Goal: Task Accomplishment & Management: Manage account settings

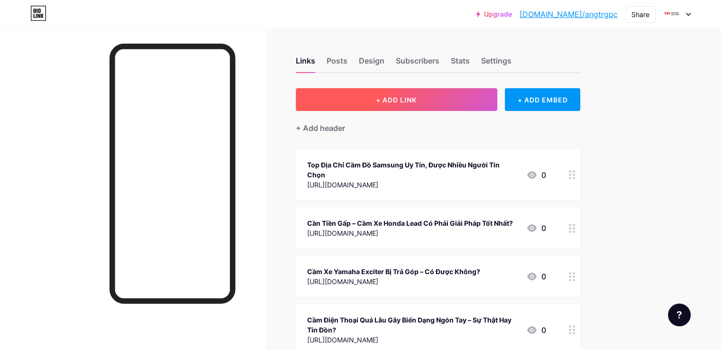
click at [417, 103] on span "+ ADD LINK" at bounding box center [396, 100] width 41 height 8
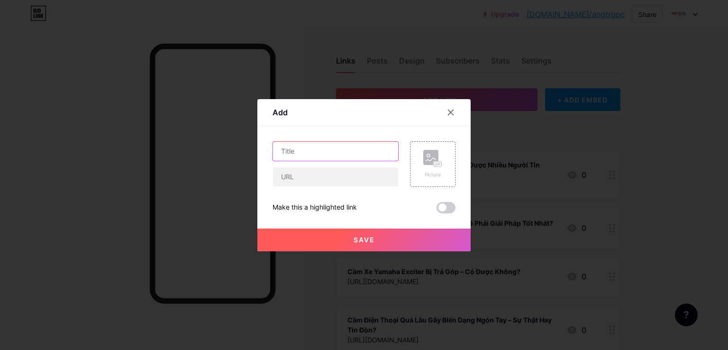
click at [351, 155] on input "text" at bounding box center [335, 151] width 125 height 19
drag, startPoint x: 334, startPoint y: 173, endPoint x: 322, endPoint y: 185, distance: 17.8
click at [330, 176] on input "text" at bounding box center [335, 176] width 125 height 19
click at [319, 171] on input "text" at bounding box center [335, 176] width 125 height 19
paste input "[URL][DOMAIN_NAME]"
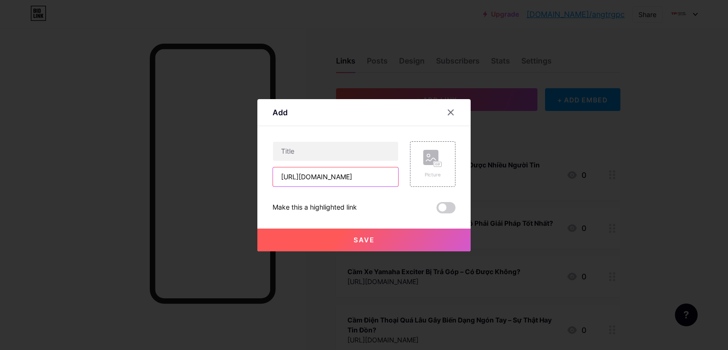
scroll to position [0, 40]
type input "[URL][DOMAIN_NAME]"
click at [321, 150] on input "text" at bounding box center [335, 151] width 125 height 19
paste input "Cầm xe VinFast uy tín – nhận tiền nhanh, thủ tục gọn, hỗ trợ tài chính linh hoạ…"
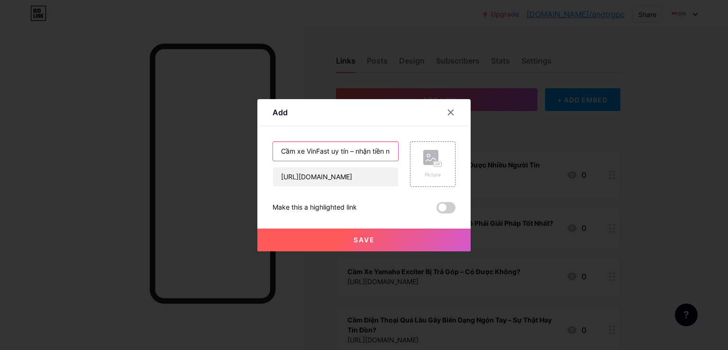
scroll to position [0, 137]
type input "Cầm xe VinFast uy tín – nhận tiền nhanh, thủ tục gọn, hỗ trợ tài chính linh hoạ…"
click at [339, 238] on button "Save" at bounding box center [364, 240] width 213 height 23
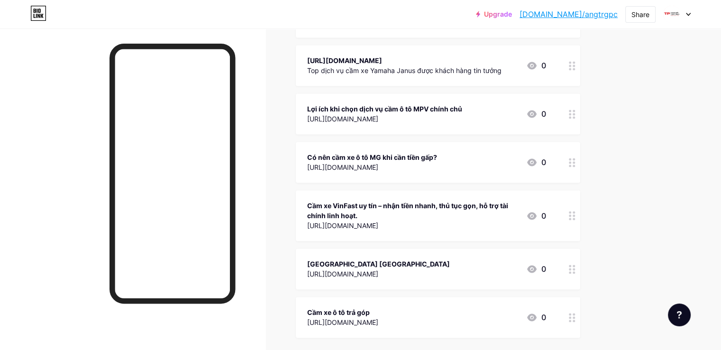
scroll to position [1489, 0]
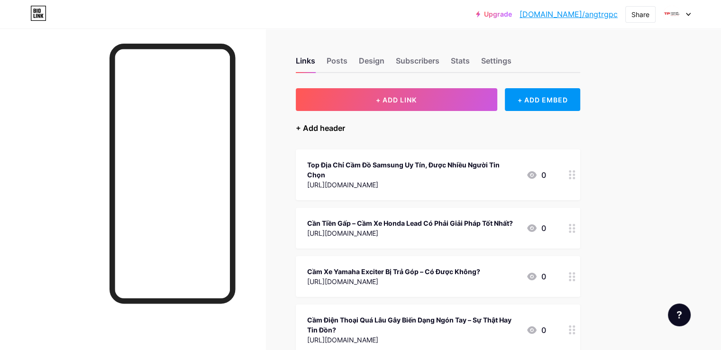
click at [345, 125] on div "+ Add header" at bounding box center [320, 127] width 49 height 11
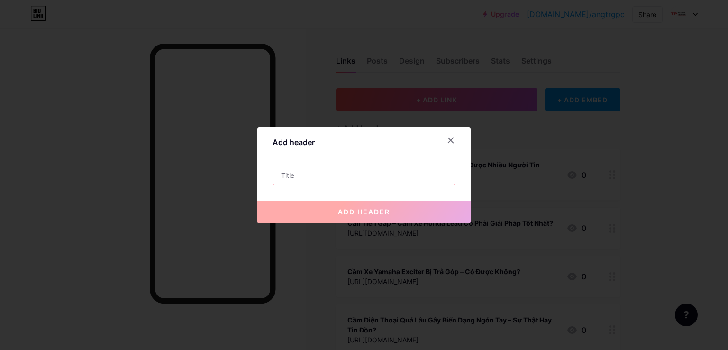
click at [326, 177] on input "text" at bounding box center [364, 175] width 182 height 19
click at [456, 139] on div at bounding box center [450, 140] width 17 height 17
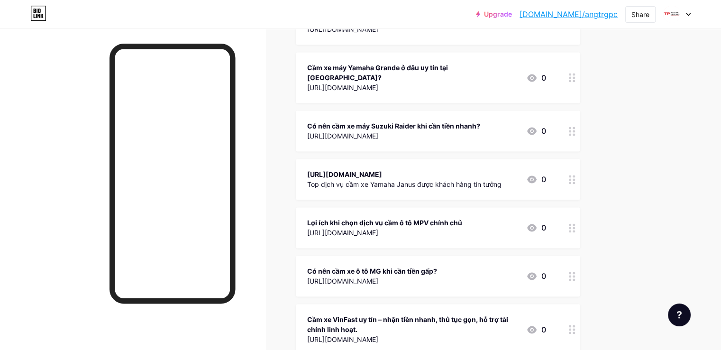
scroll to position [1489, 0]
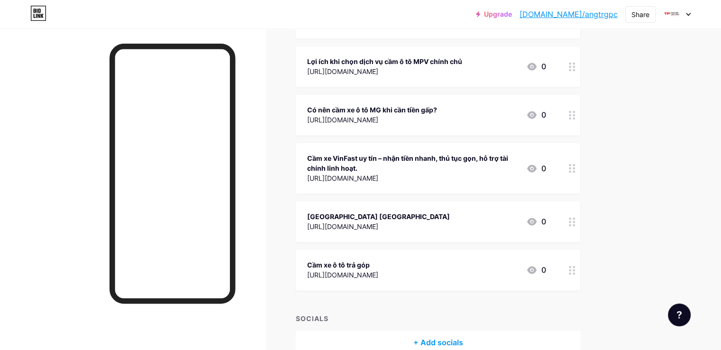
click at [433, 331] on div "+ Add socials" at bounding box center [438, 342] width 285 height 23
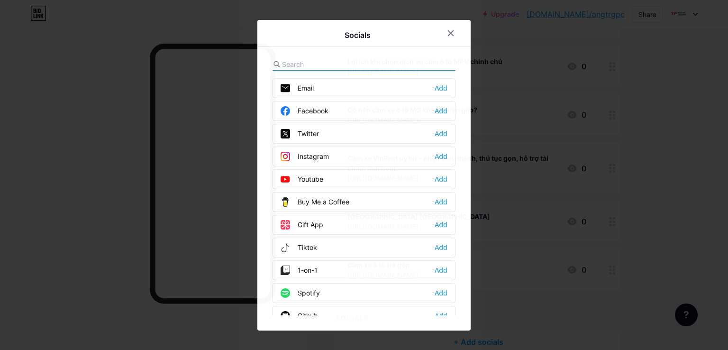
drag, startPoint x: 535, startPoint y: 122, endPoint x: 523, endPoint y: 117, distance: 12.8
click at [535, 123] on div at bounding box center [364, 175] width 728 height 350
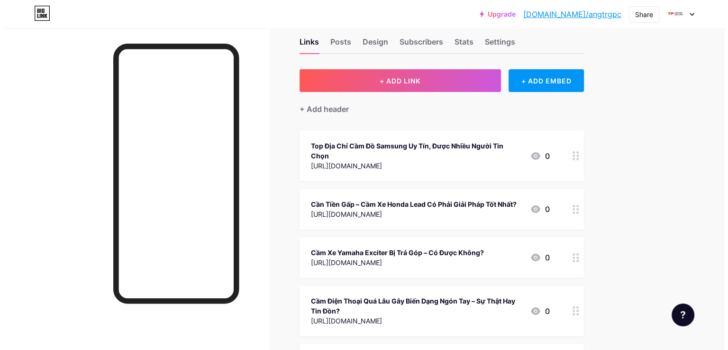
scroll to position [0, 0]
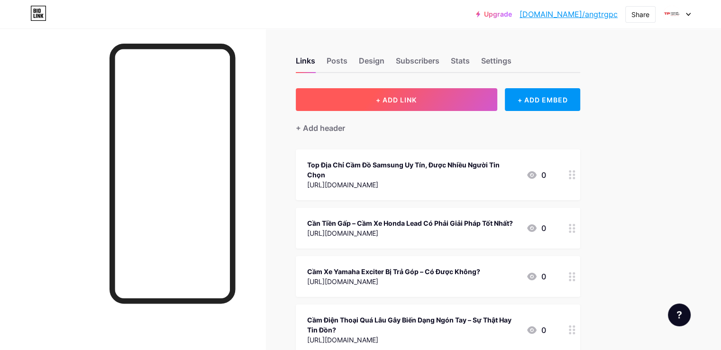
click at [417, 100] on span "+ ADD LINK" at bounding box center [396, 100] width 41 height 8
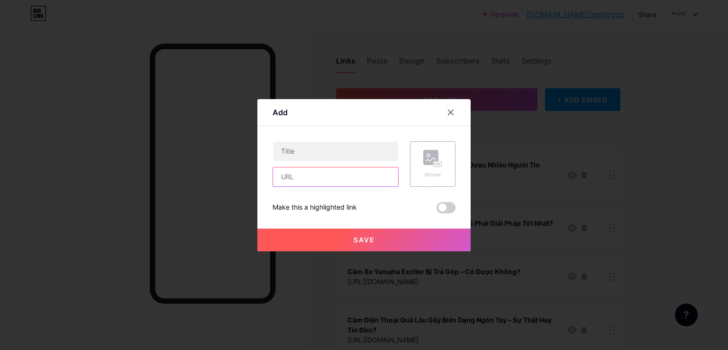
click at [333, 173] on input "text" at bounding box center [335, 176] width 125 height 19
click at [322, 176] on input "text" at bounding box center [335, 176] width 125 height 19
paste input "[URL][DOMAIN_NAME]"
type input "[URL][DOMAIN_NAME]"
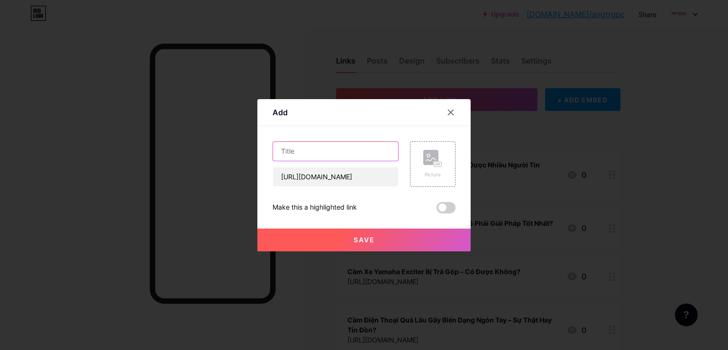
click at [326, 152] on input "text" at bounding box center [335, 151] width 125 height 19
paste input "Cầm xe VinFast uy tín – nhận tiền nhanh, thủ tục gọn, hỗ trợ tài chính linh hoạ…"
type input "Cầm xe VinFast uy tín – nhận tiền nhanh, thủ tục gọn, hỗ trợ tài chính linh hoạ…"
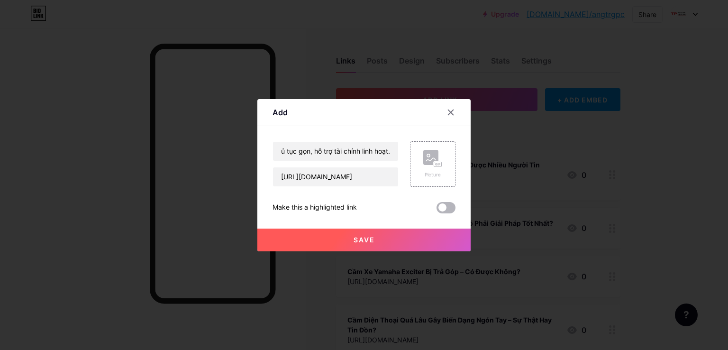
click at [447, 205] on span at bounding box center [446, 207] width 19 height 11
click at [437, 210] on input "checkbox" at bounding box center [437, 210] width 0 height 0
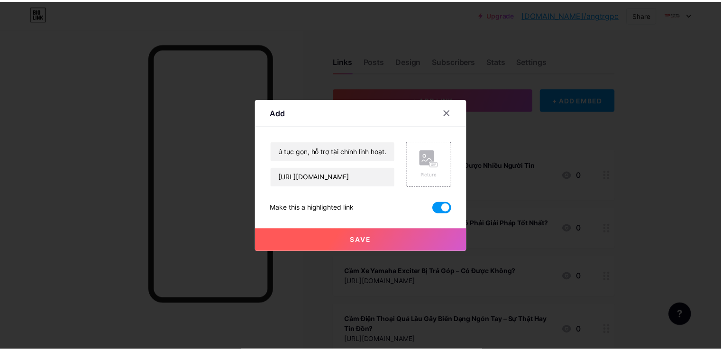
scroll to position [0, 0]
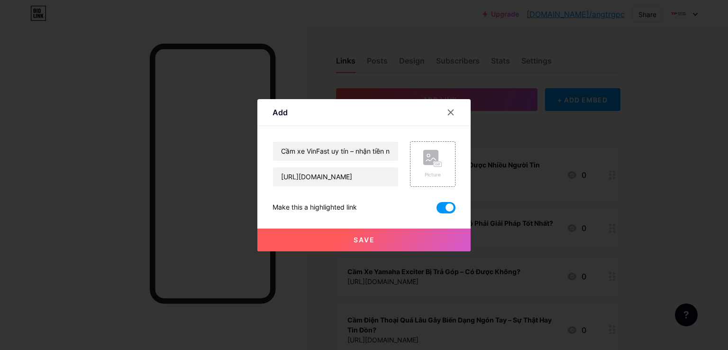
click at [396, 237] on button "Save" at bounding box center [364, 240] width 213 height 23
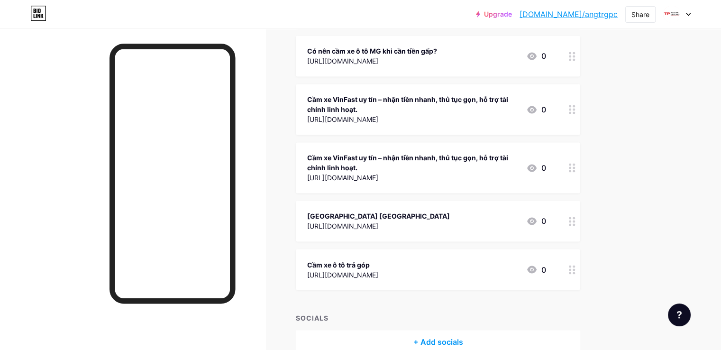
scroll to position [1453, 0]
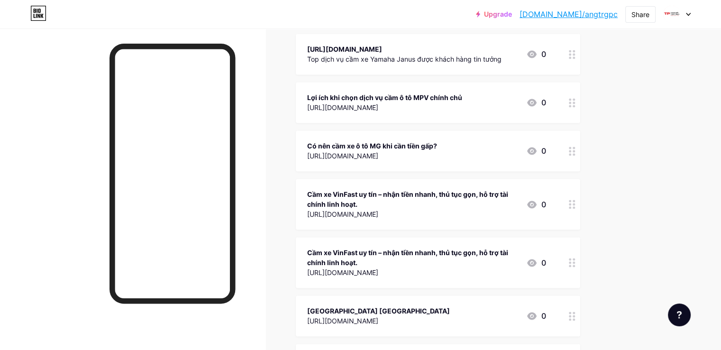
click at [581, 237] on div at bounding box center [572, 262] width 16 height 51
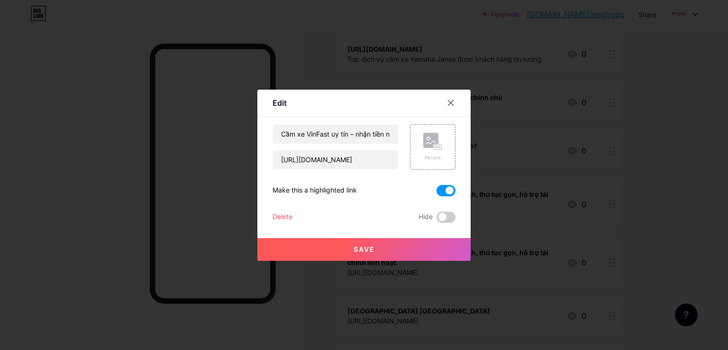
click at [289, 213] on div "Delete" at bounding box center [283, 217] width 20 height 11
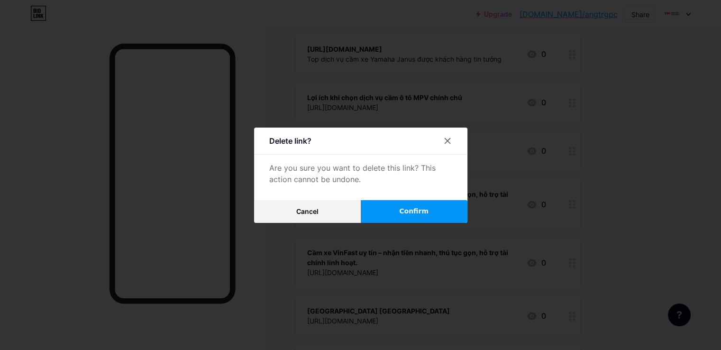
click at [399, 209] on button "Confirm" at bounding box center [414, 211] width 107 height 23
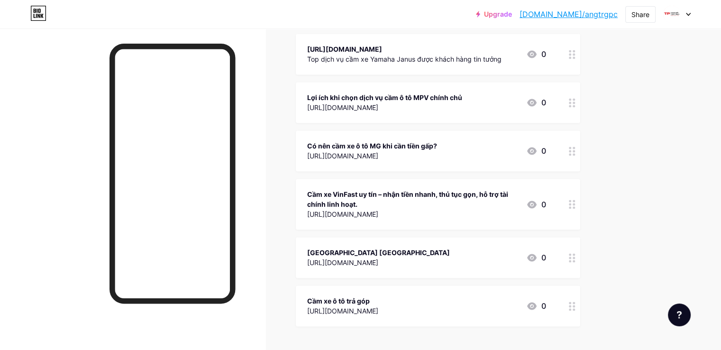
scroll to position [1406, 0]
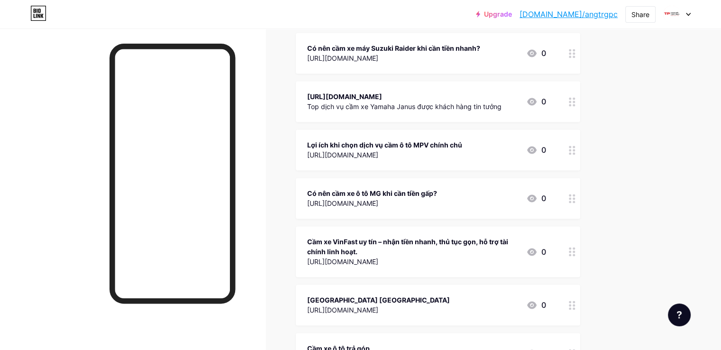
click at [582, 14] on link "[DOMAIN_NAME]/angtrgpc" at bounding box center [569, 14] width 98 height 11
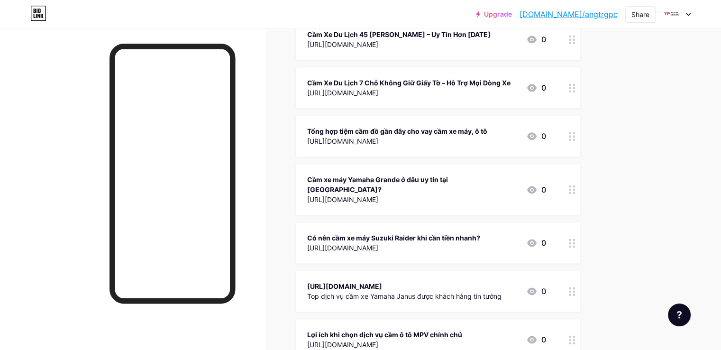
scroll to position [1169, 0]
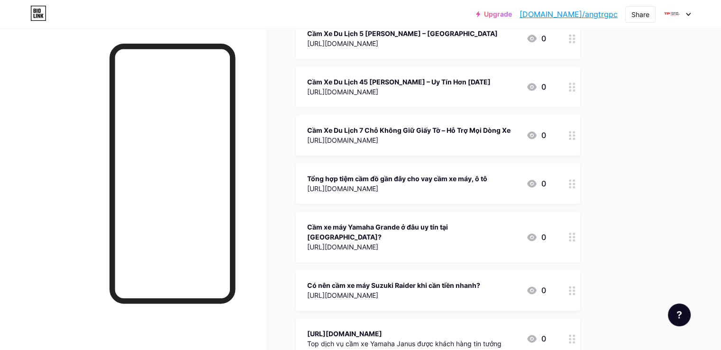
click at [598, 16] on link "[DOMAIN_NAME]/angtrgpc" at bounding box center [569, 14] width 98 height 11
click at [677, 16] on img at bounding box center [671, 14] width 15 height 15
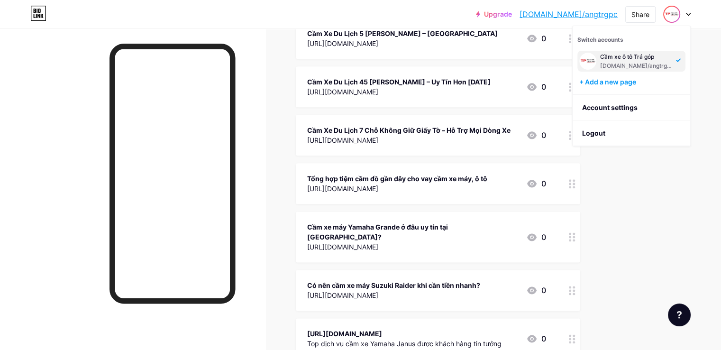
click at [630, 71] on div "Cầm xe ô tô Trả góp bio.link/angtrgpc" at bounding box center [632, 61] width 108 height 21
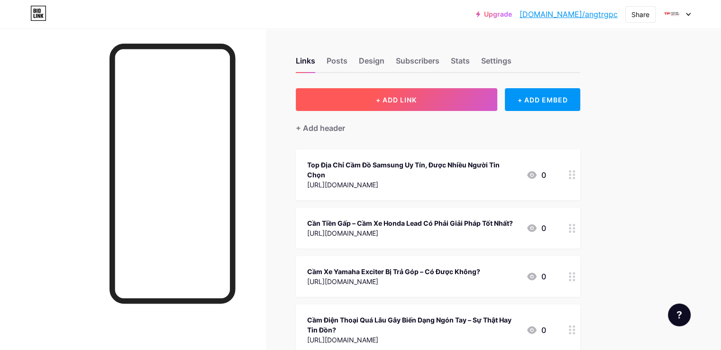
click at [410, 106] on button "+ ADD LINK" at bounding box center [397, 99] width 202 height 23
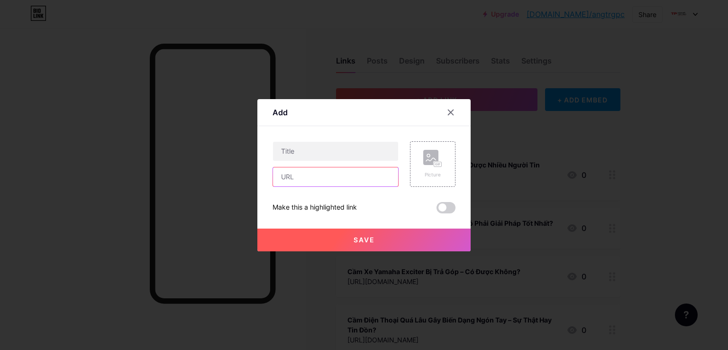
drag, startPoint x: 317, startPoint y: 173, endPoint x: 305, endPoint y: 198, distance: 27.2
click at [317, 173] on input "text" at bounding box center [335, 176] width 125 height 19
click at [329, 180] on input "text" at bounding box center [335, 176] width 125 height 19
paste input "[URL][DOMAIN_NAME]"
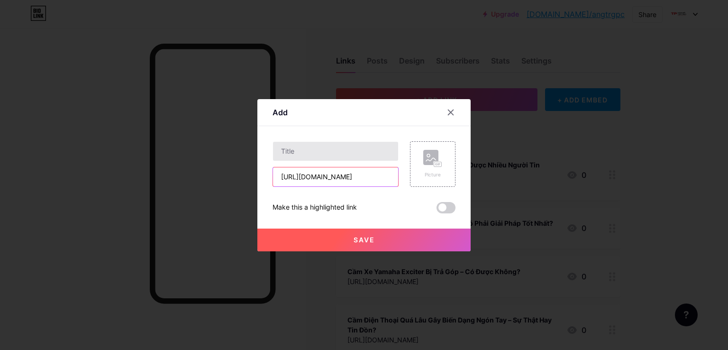
type input "[URL][DOMAIN_NAME]"
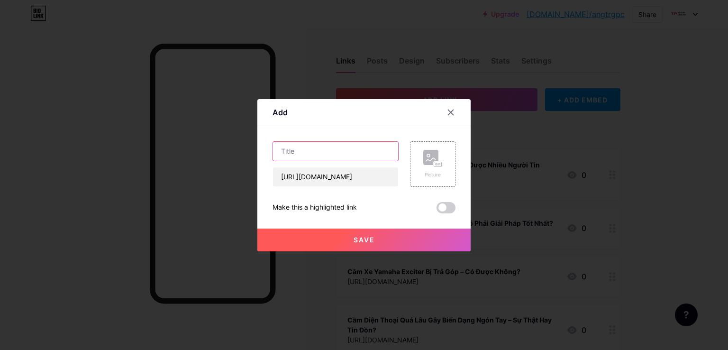
click at [332, 144] on input "text" at bounding box center [335, 151] width 125 height 19
paste input "Cầm Laptop Dell – giải pháp tài chính nhanh, uy tín, lãi suất cực tốt, nhận tiề…"
type input "Cầm Laptop Dell – giải pháp tài chính nhanh, uy tín, lãi suất cực tốt, nhận tiề…"
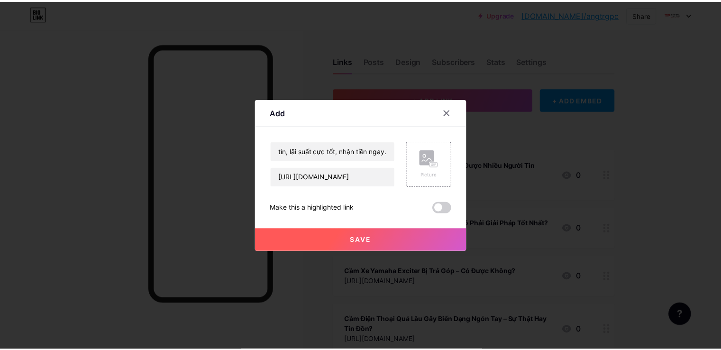
scroll to position [0, 0]
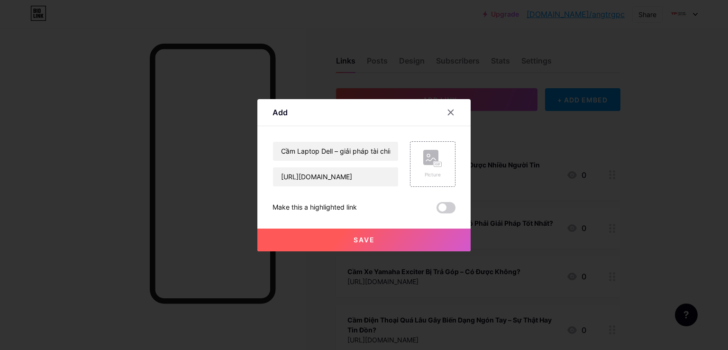
click at [349, 240] on button "Save" at bounding box center [364, 240] width 213 height 23
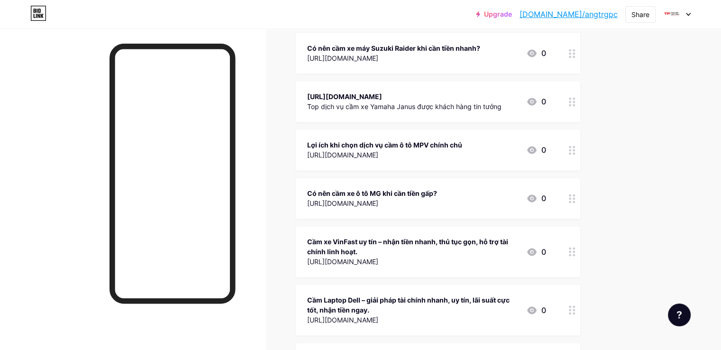
scroll to position [1548, 0]
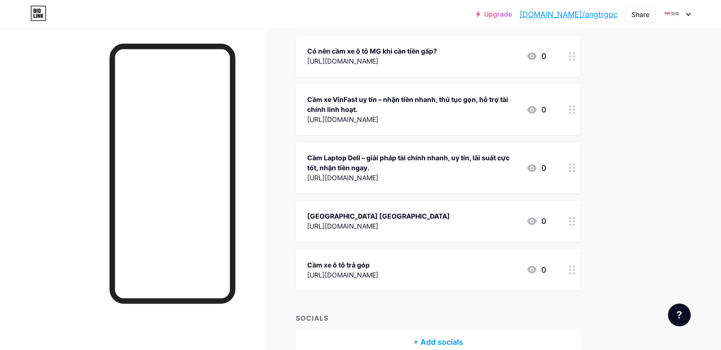
click at [586, 14] on link "[DOMAIN_NAME]/angtrgpc" at bounding box center [569, 14] width 98 height 11
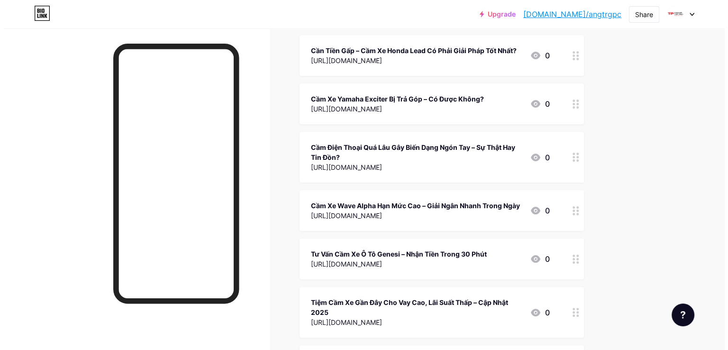
scroll to position [0, 0]
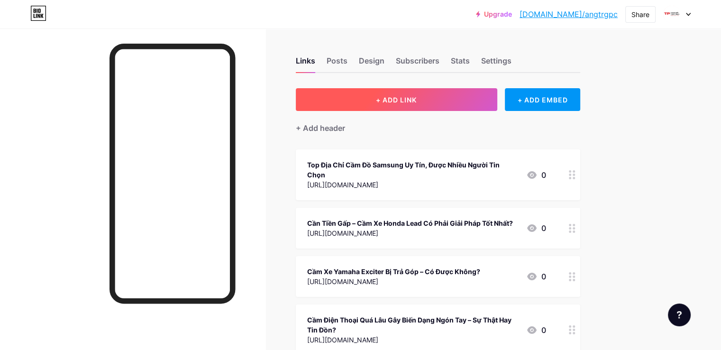
click at [417, 100] on span "+ ADD LINK" at bounding box center [396, 100] width 41 height 8
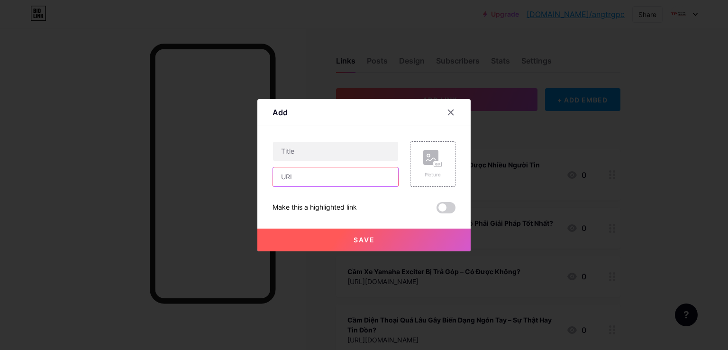
click at [290, 174] on input "text" at bounding box center [335, 176] width 125 height 19
paste input "[URL][DOMAIN_NAME]"
type input "[URL][DOMAIN_NAME]"
click at [296, 156] on input "text" at bounding box center [335, 151] width 125 height 19
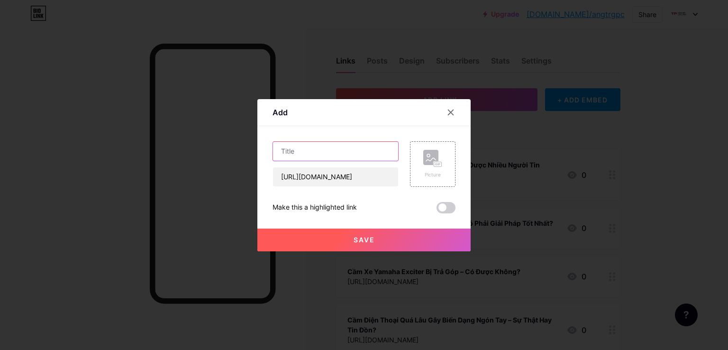
scroll to position [0, 0]
paste input "Cầm laptop MSI giá cao, lãi thấp, giữ máy an toàn, hỗ trợ tài chính linh hoạt."
type input "Cầm laptop MSI giá cao, lãi thấp, giữ máy an toàn, hỗ trợ tài chính linh hoạt."
click at [351, 236] on button "Save" at bounding box center [364, 240] width 213 height 23
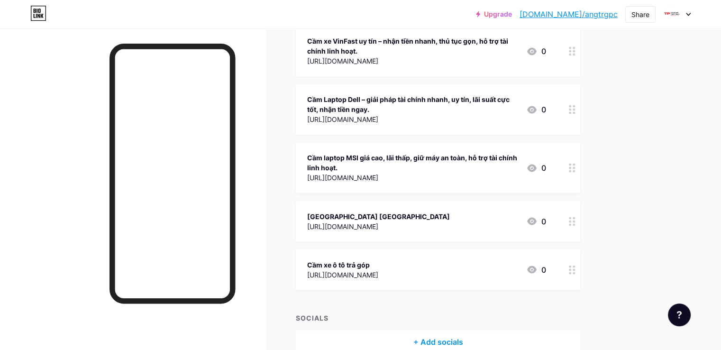
scroll to position [1512, 0]
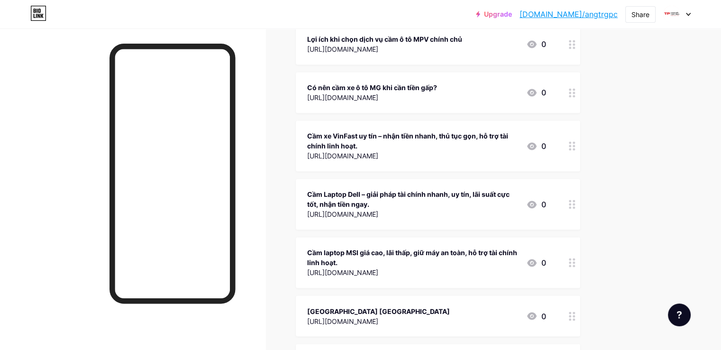
click at [596, 17] on link "[DOMAIN_NAME]/angtrgpc" at bounding box center [569, 14] width 98 height 11
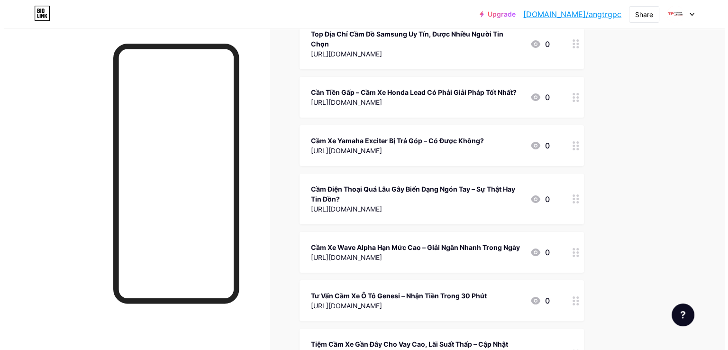
scroll to position [0, 0]
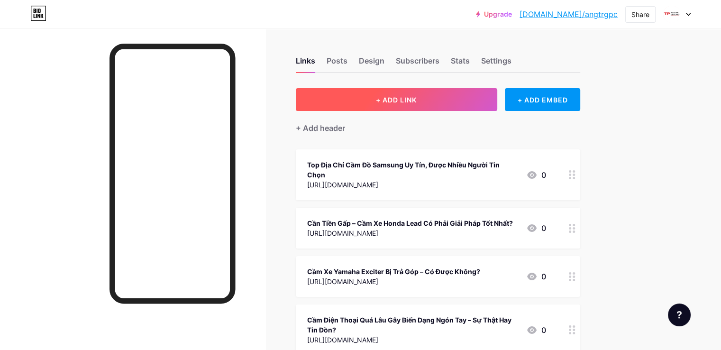
click at [461, 96] on button "+ ADD LINK" at bounding box center [397, 99] width 202 height 23
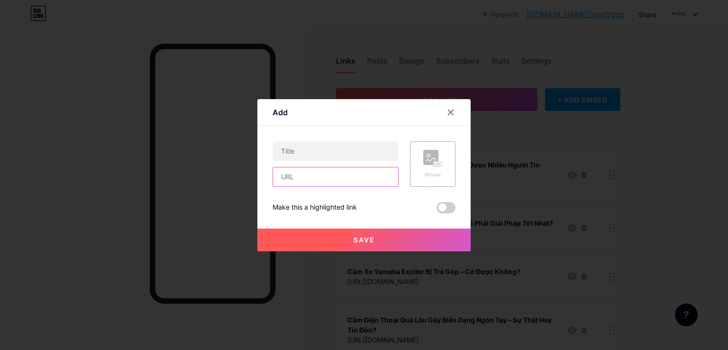
click at [317, 173] on input "text" at bounding box center [335, 176] width 125 height 19
click at [299, 175] on input "text" at bounding box center [335, 176] width 125 height 19
paste input "[URL][DOMAIN_NAME]"
type input "[URL][DOMAIN_NAME]"
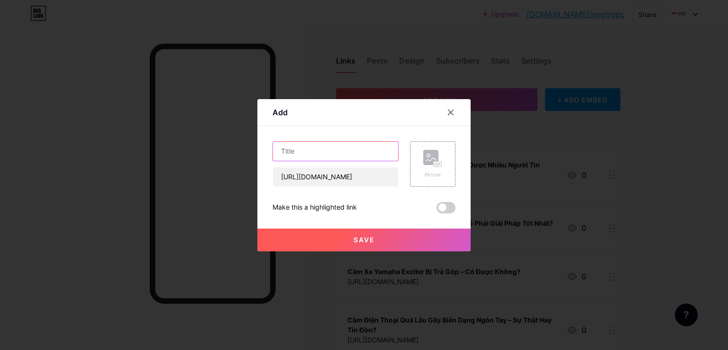
click at [310, 146] on input "text" at bounding box center [335, 151] width 125 height 19
paste input "Cầm laptop Acer giá cao, nhận tiền nhanh, lãi suất ưu đãi, bảo mật tuyệt đối."
type input "Cầm laptop Acer giá cao, nhận tiền nhanh, lãi suất ưu đãi, bảo mật tuyệt đối."
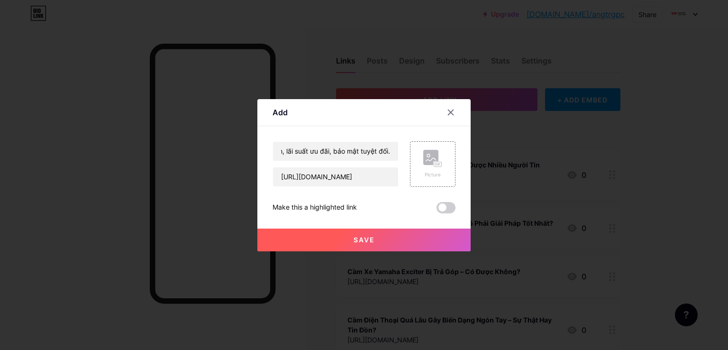
click at [331, 240] on button "Save" at bounding box center [364, 240] width 213 height 23
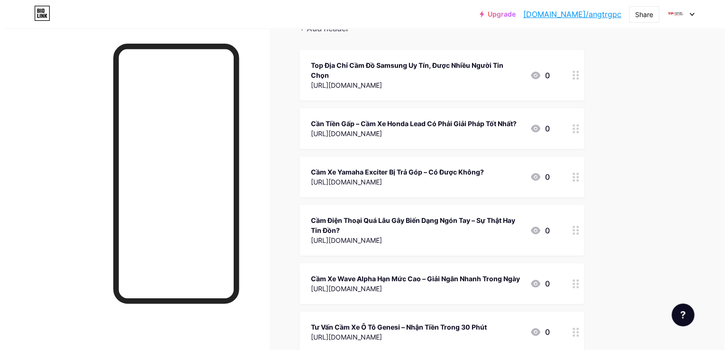
scroll to position [0, 0]
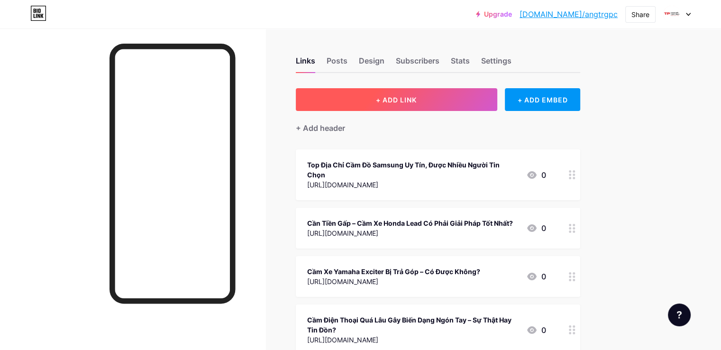
click at [417, 96] on span "+ ADD LINK" at bounding box center [396, 100] width 41 height 8
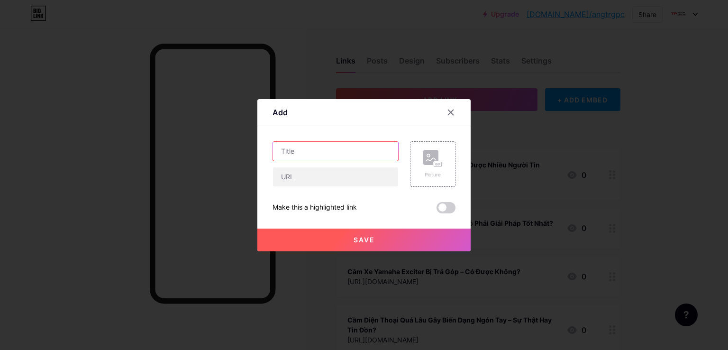
click at [318, 151] on input "text" at bounding box center [335, 151] width 125 height 19
click at [300, 179] on input "text" at bounding box center [335, 176] width 125 height 19
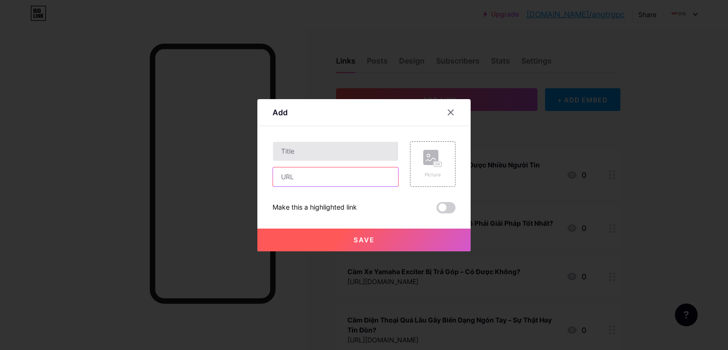
paste input "[URL][DOMAIN_NAME]"
type input "[URL][DOMAIN_NAME]"
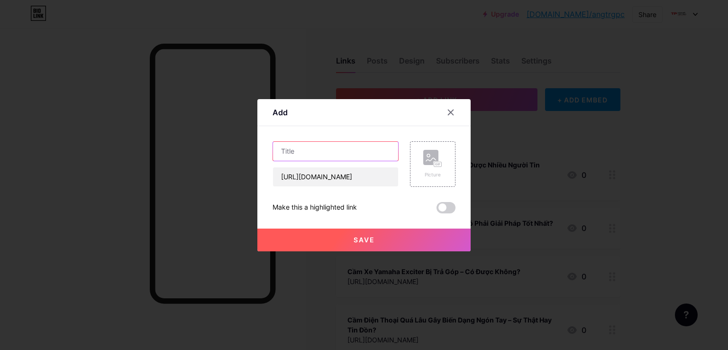
click at [314, 156] on input "text" at bounding box center [335, 151] width 125 height 19
paste input "Cầm ô tô tại [GEOGRAPHIC_DATA] – lãi suất thấp, duyệt hồ sơ dễ, nhận tiền nhanh…"
type input "Cầm ô tô tại [GEOGRAPHIC_DATA] – lãi suất thấp, duyệt hồ sơ dễ, nhận tiền nhanh…"
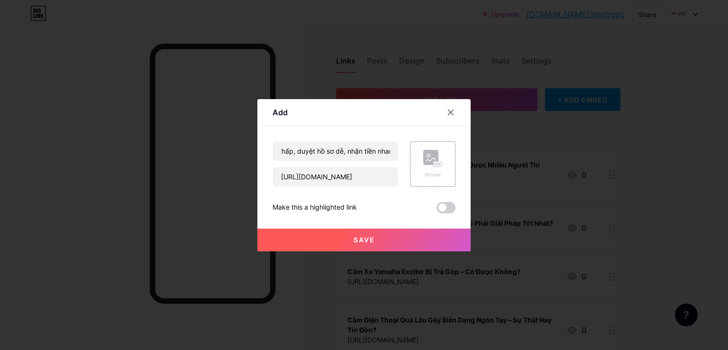
click at [329, 232] on button "Save" at bounding box center [364, 240] width 213 height 23
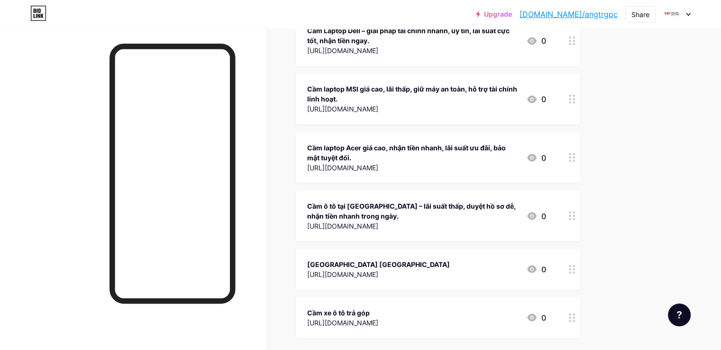
scroll to position [1628, 0]
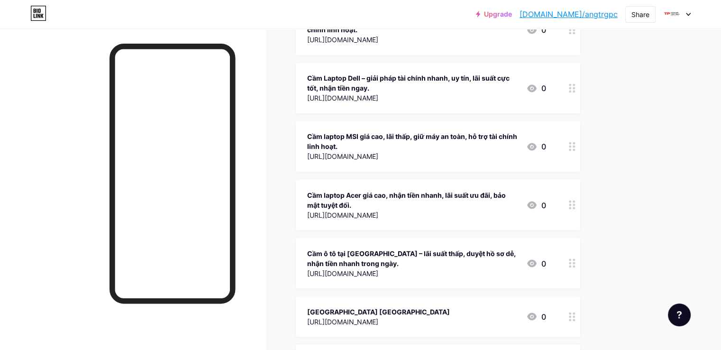
click at [570, 16] on link "[DOMAIN_NAME]/angtrgpc" at bounding box center [569, 14] width 98 height 11
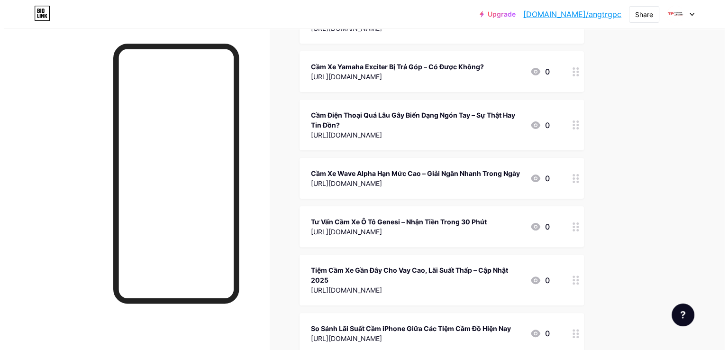
scroll to position [0, 0]
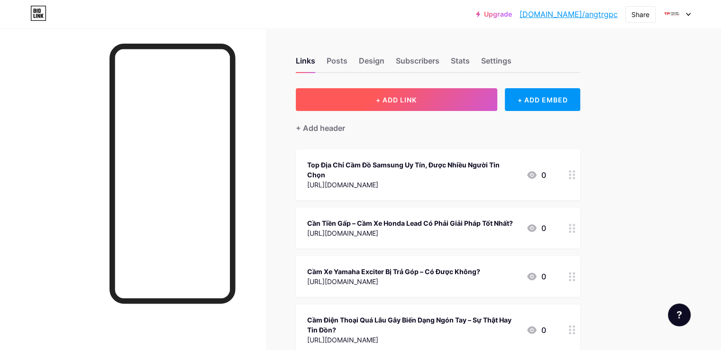
click at [417, 99] on span "+ ADD LINK" at bounding box center [396, 100] width 41 height 8
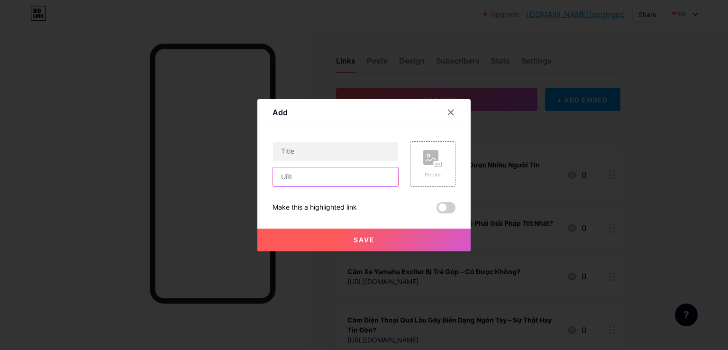
click at [323, 175] on input "text" at bounding box center [335, 176] width 125 height 19
click at [304, 175] on input "text" at bounding box center [335, 176] width 125 height 19
paste input "[URL][DOMAIN_NAME]"
type input "[URL][DOMAIN_NAME]"
click at [301, 150] on input "text" at bounding box center [335, 151] width 125 height 19
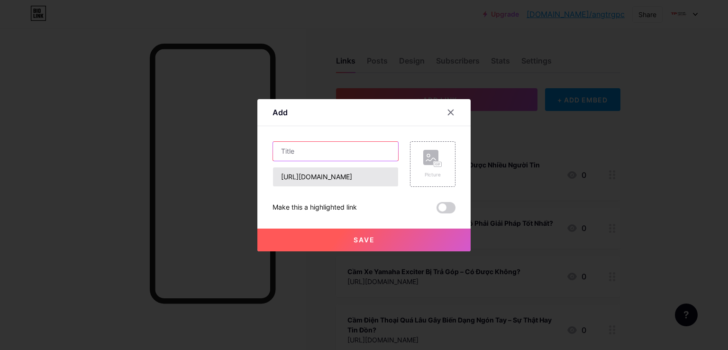
paste input "Cầm ô tô Toyota nhanh – vay dễ, lãi ưu đãi, giải ngân chỉ trong vài giờ."
type input "Cầm ô tô Toyota nhanh – vay dễ, lãi ưu đãi, giải ngân chỉ trong vài giờ."
click at [339, 234] on button "Save" at bounding box center [364, 240] width 213 height 23
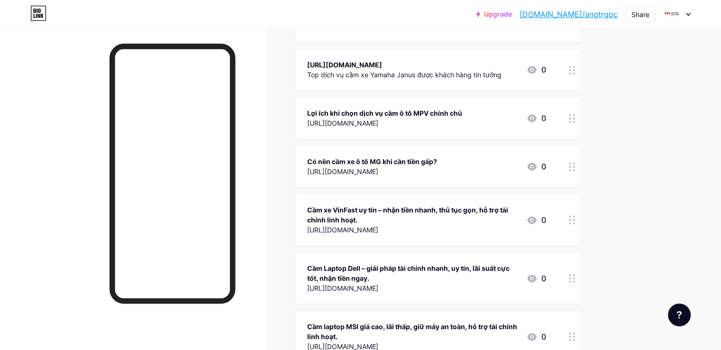
scroll to position [1770, 0]
